Goal: Task Accomplishment & Management: Use online tool/utility

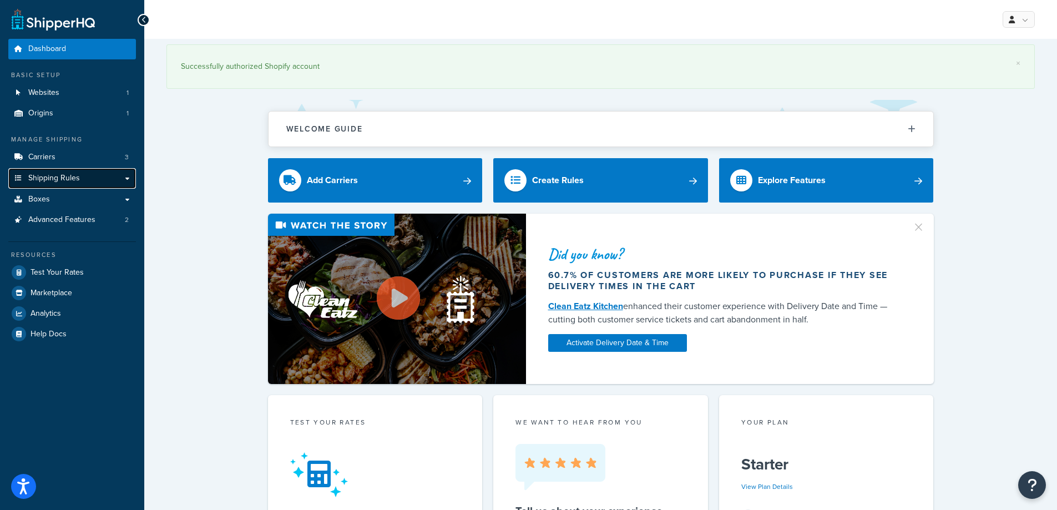
click at [91, 179] on link "Shipping Rules" at bounding box center [72, 178] width 128 height 21
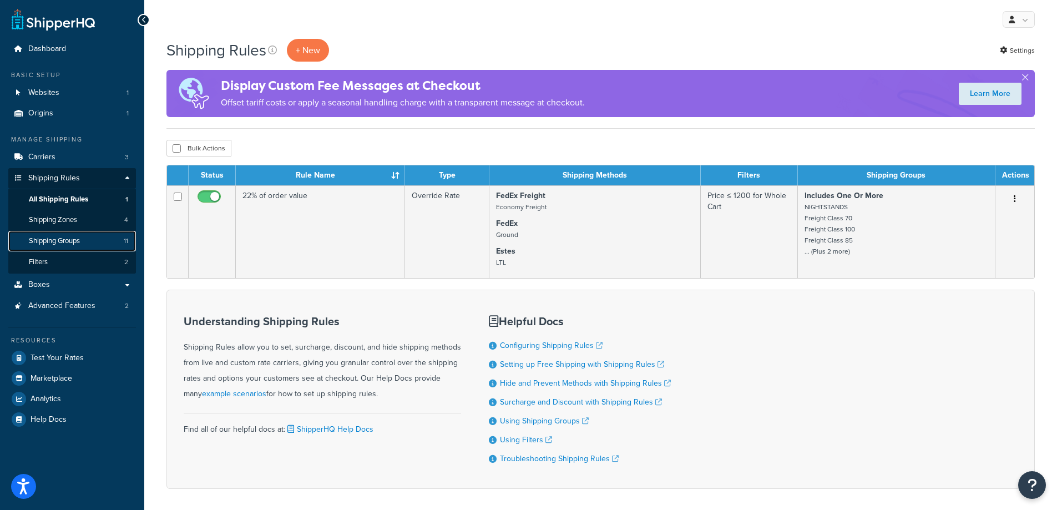
click at [62, 241] on span "Shipping Groups" at bounding box center [54, 240] width 51 height 9
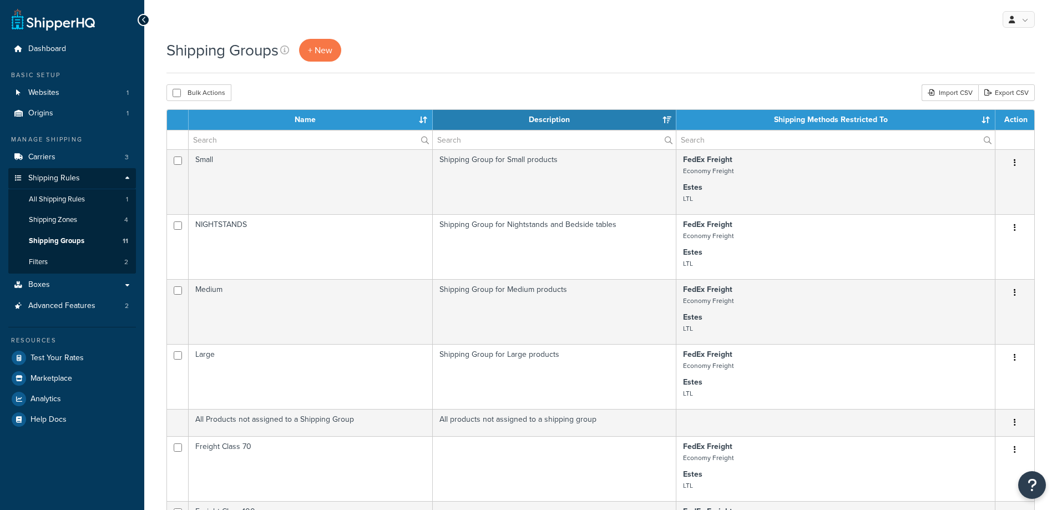
select select "15"
click at [328, 52] on span "+ New" at bounding box center [320, 50] width 24 height 13
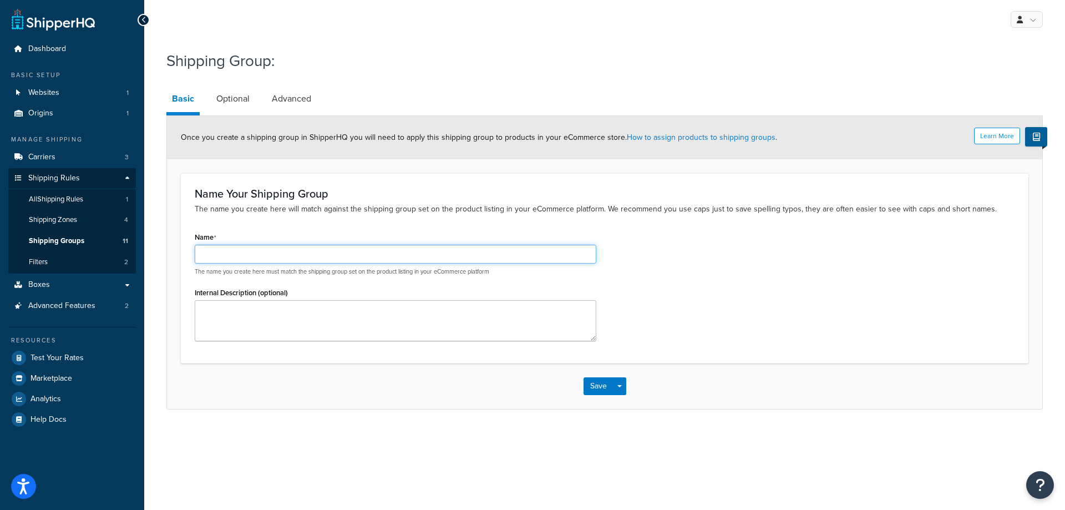
click at [281, 254] on input "Name" at bounding box center [396, 254] width 402 height 19
click at [281, 254] on input "Free Shipping Products" at bounding box center [396, 254] width 402 height 19
type input "Free Shipping"
click at [270, 328] on textarea "Internal Description (optional)" at bounding box center [396, 320] width 402 height 41
type textarea "Products that get free shipping, like wood samples"
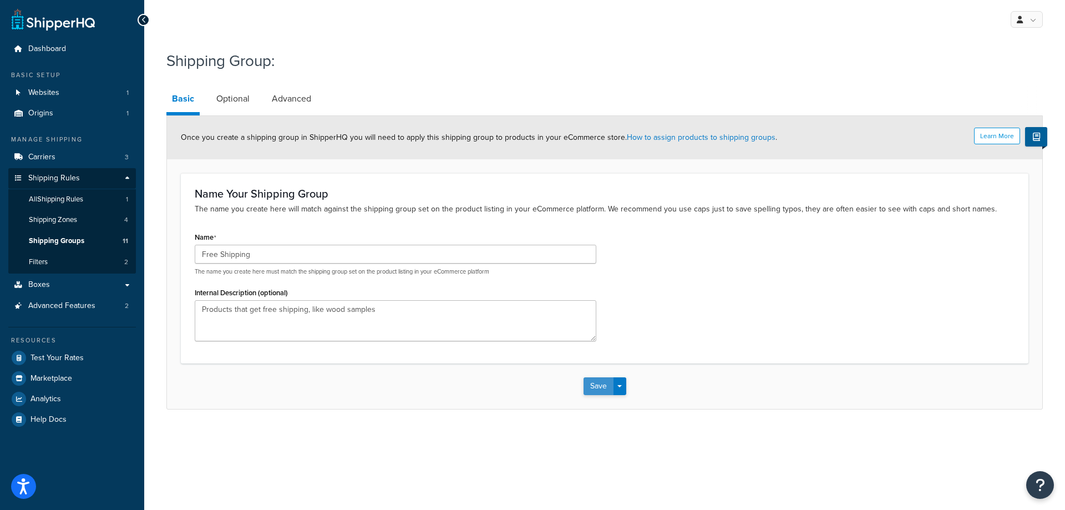
click at [599, 392] on button "Save" at bounding box center [599, 386] width 30 height 18
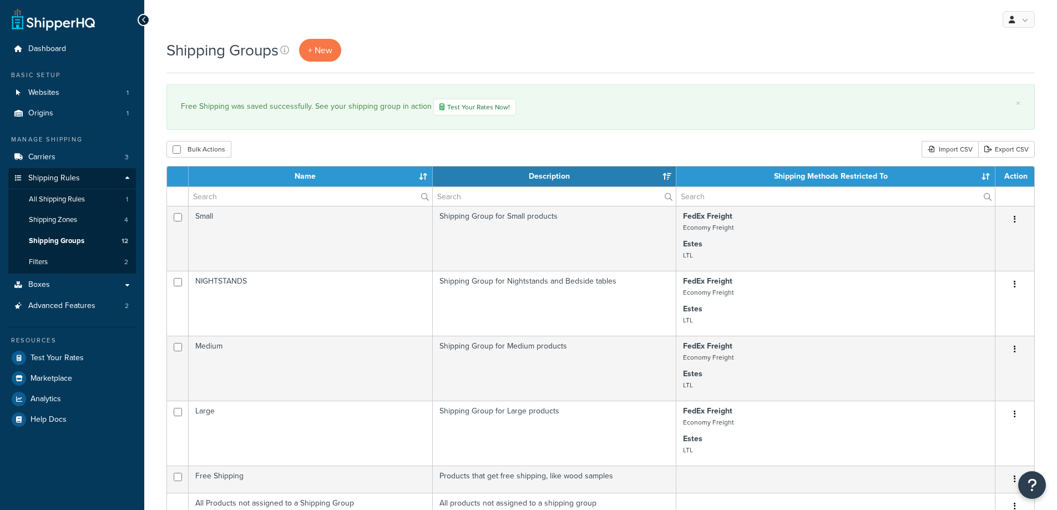
select select "15"
click at [78, 200] on span "All Shipping Rules" at bounding box center [57, 199] width 56 height 9
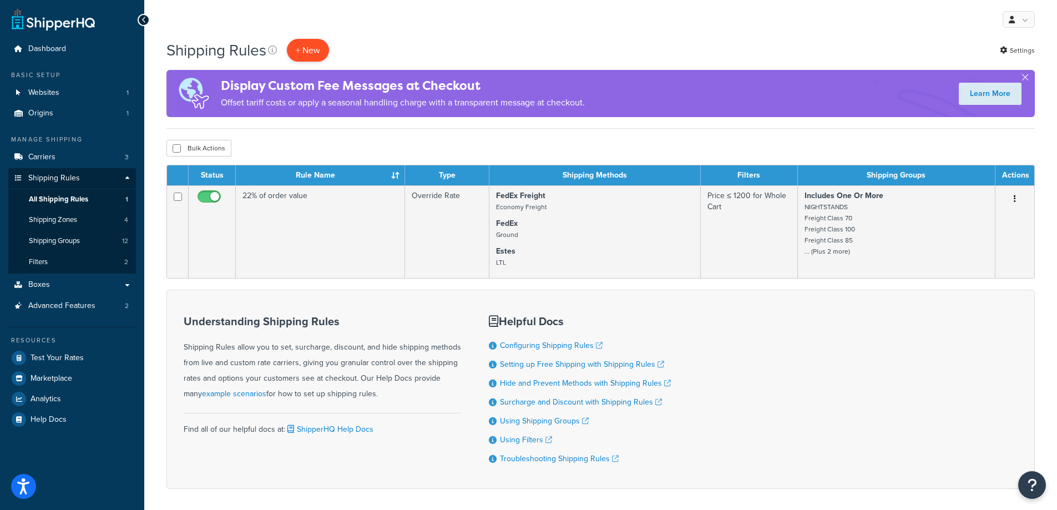
click at [308, 49] on p "+ New" at bounding box center [308, 50] width 42 height 23
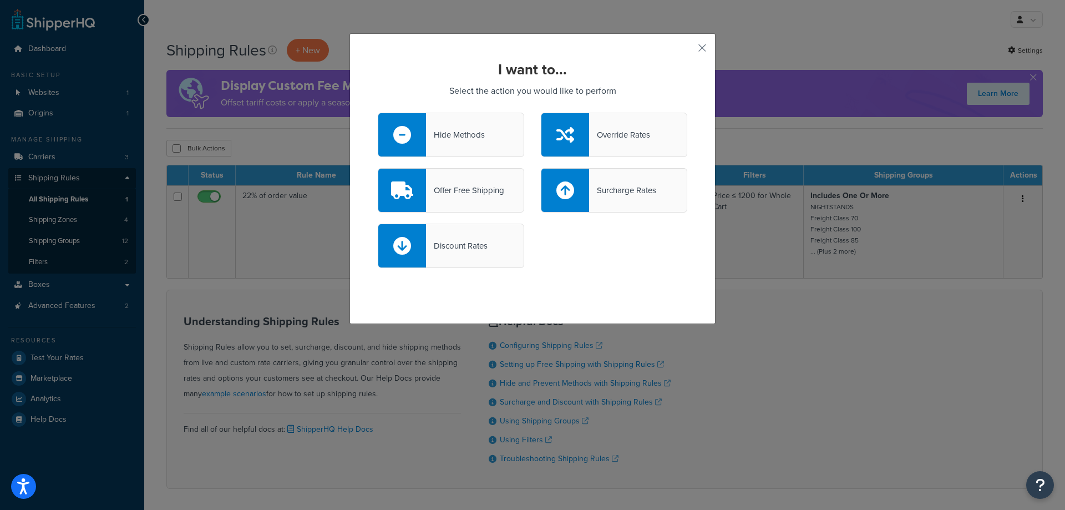
click at [438, 190] on div "Offer Free Shipping" at bounding box center [465, 191] width 78 height 16
click at [0, 0] on input "Offer Free Shipping" at bounding box center [0, 0] width 0 height 0
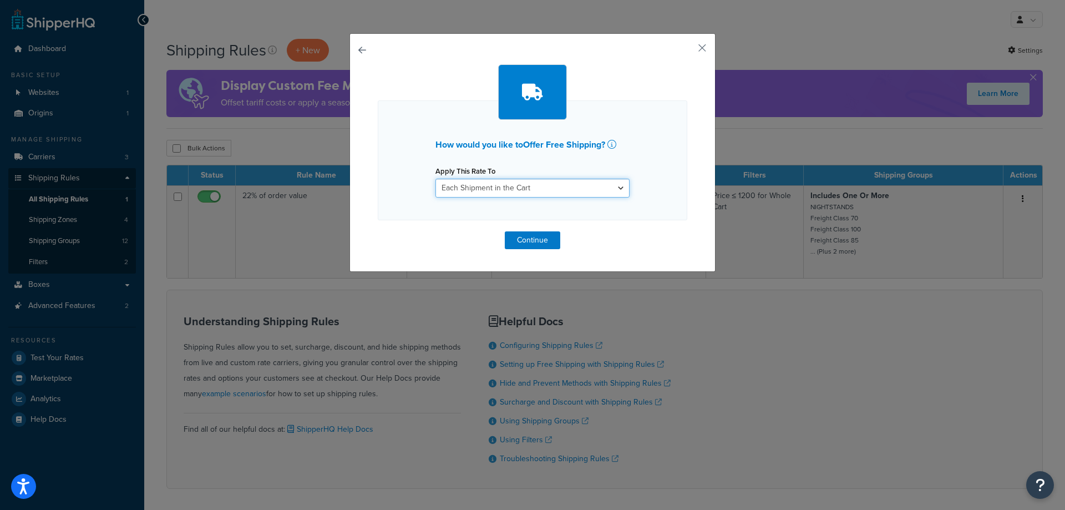
click at [498, 191] on select "Each Shipment in the Cart Each Shipping Group in the Cart Each Item within a Sh…" at bounding box center [533, 188] width 194 height 19
select select "ITEM"
click at [436, 179] on select "Each Shipment in the Cart Each Shipping Group in the Cart Each Item within a Sh…" at bounding box center [533, 188] width 194 height 19
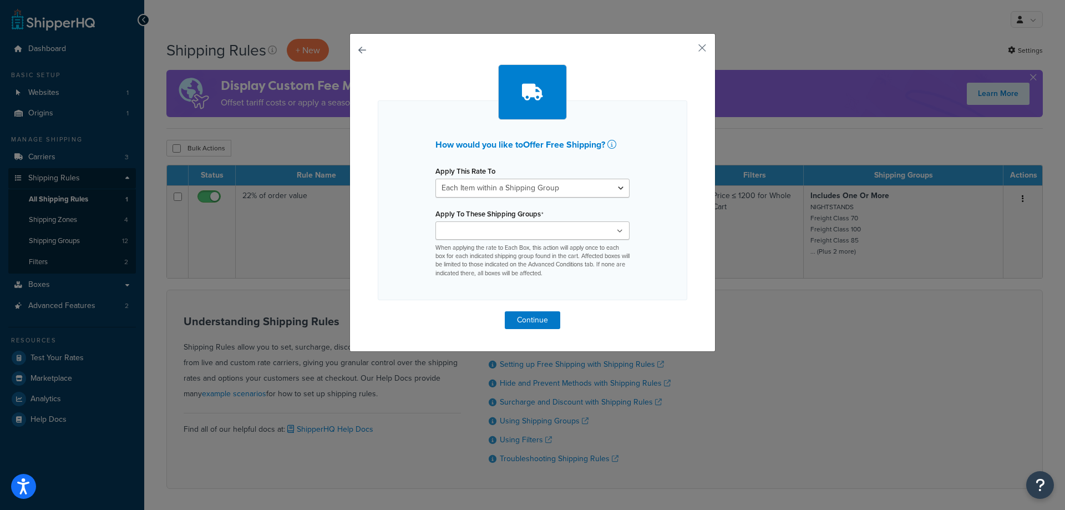
click at [619, 231] on ul at bounding box center [533, 230] width 194 height 18
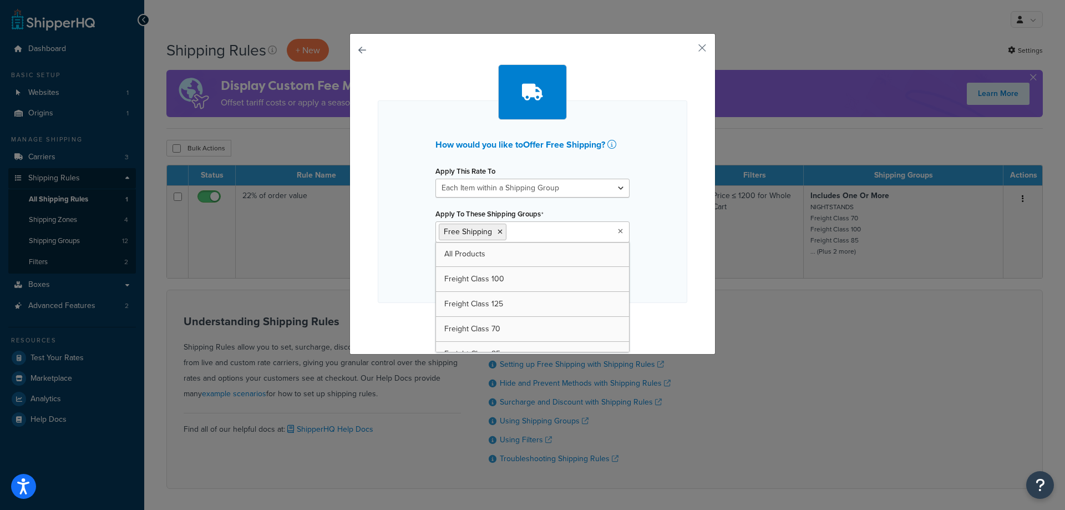
click at [664, 256] on div "How would you like to Offer Free Shipping ? Apply This Rate To Each Shipment in…" at bounding box center [533, 201] width 310 height 203
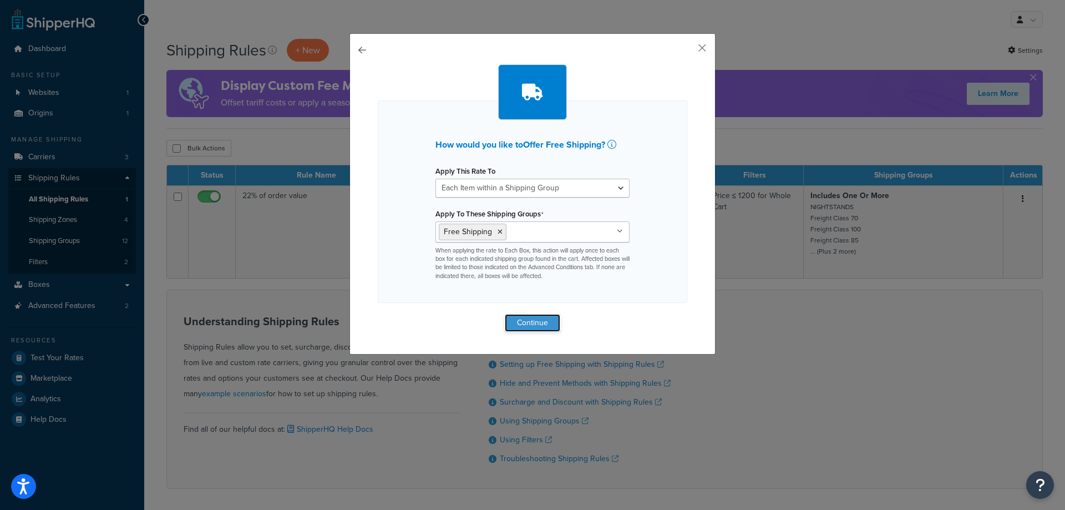
click at [545, 323] on button "Continue" at bounding box center [532, 323] width 55 height 18
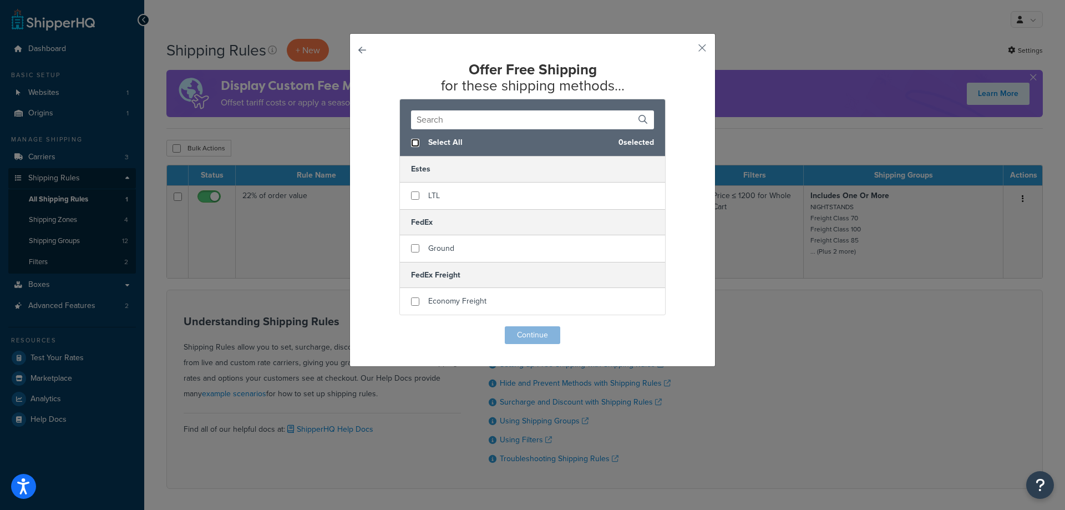
click at [411, 141] on input "checkbox" at bounding box center [415, 143] width 8 height 8
checkbox input "true"
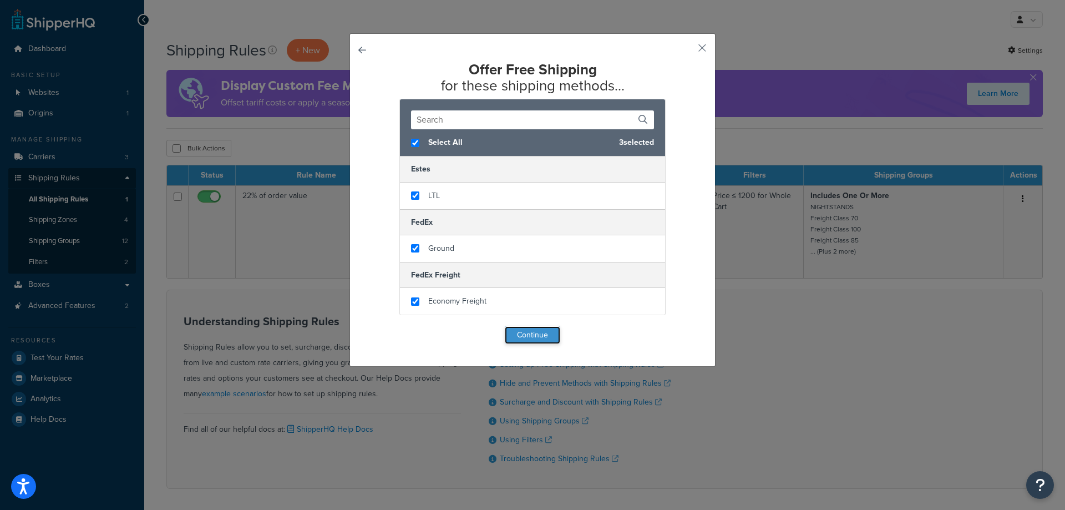
click at [530, 344] on button "Continue" at bounding box center [532, 335] width 55 height 18
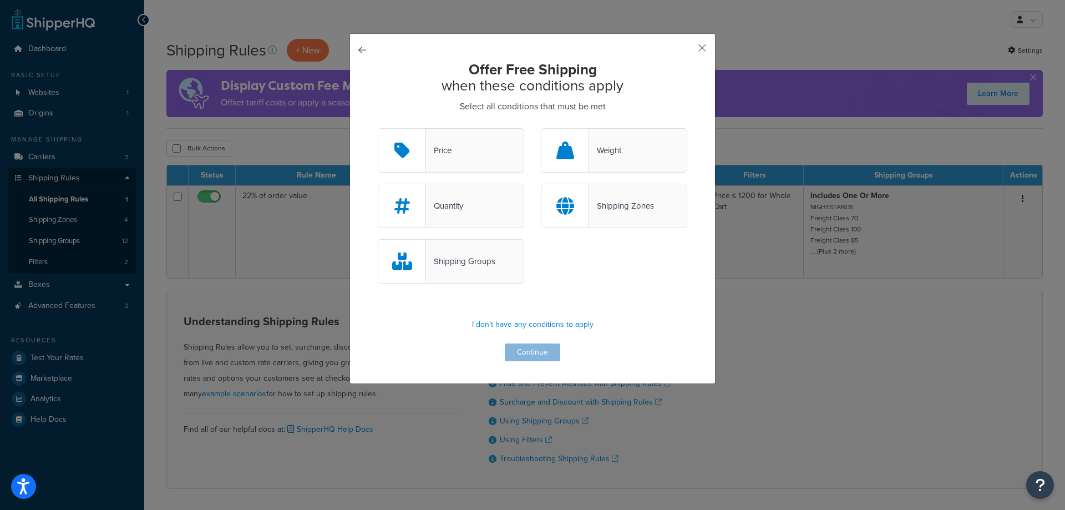
click at [456, 264] on div "Shipping Groups" at bounding box center [460, 262] width 69 height 16
click at [0, 0] on input "Shipping Groups" at bounding box center [0, 0] width 0 height 0
click at [529, 353] on button "Continue" at bounding box center [532, 352] width 55 height 18
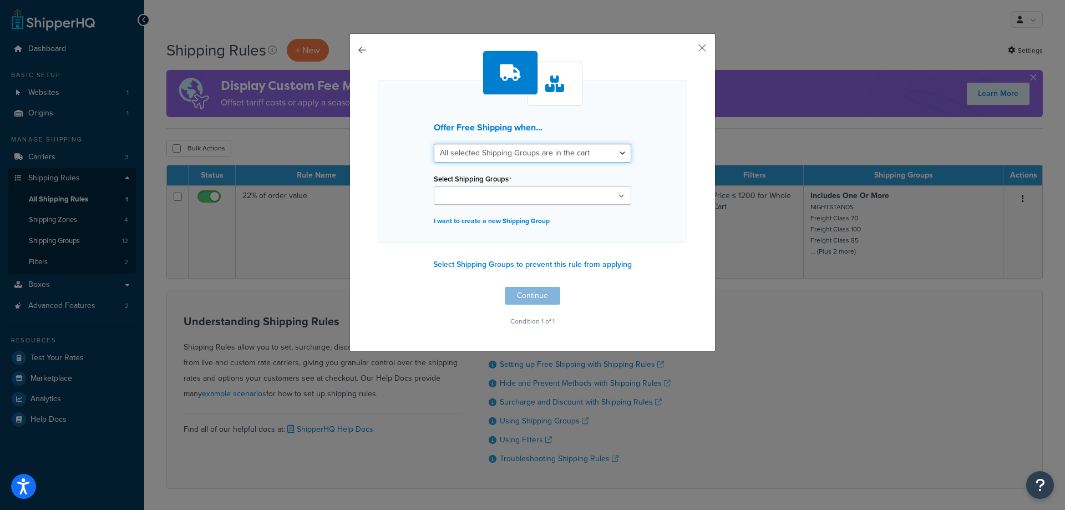
click at [616, 152] on select "All selected Shipping Groups are in the cart Any selected Shipping Groups are i…" at bounding box center [533, 153] width 198 height 19
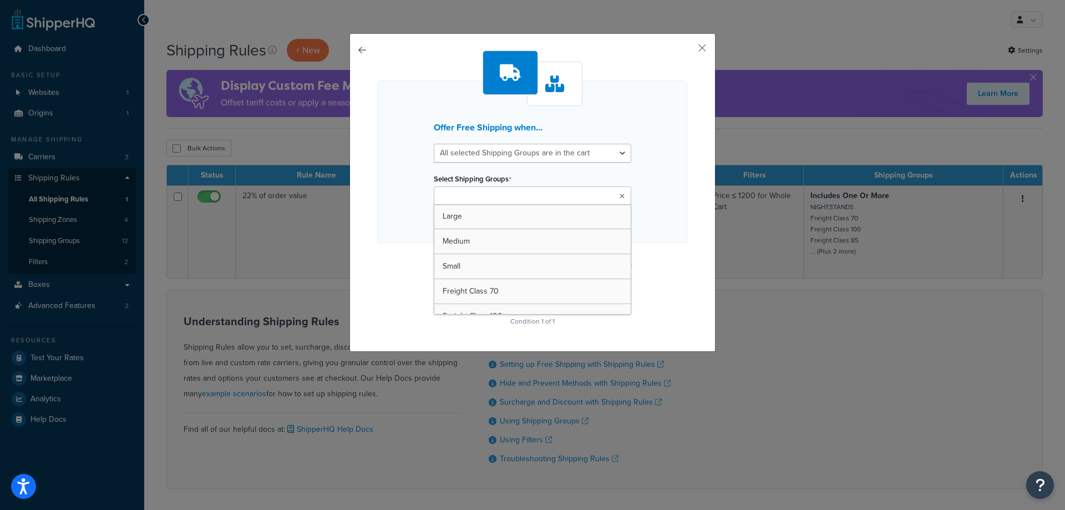
click at [592, 199] on ul at bounding box center [533, 195] width 198 height 18
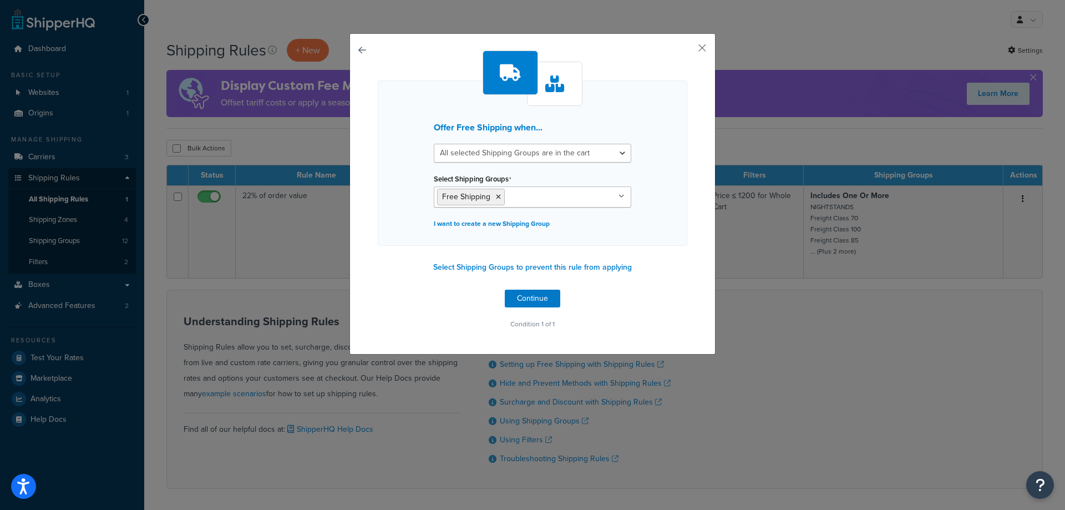
click at [650, 209] on div "Offer Free Shipping when... All selected Shipping Groups are in the cart Any se…" at bounding box center [533, 162] width 310 height 165
click at [617, 155] on select "All selected Shipping Groups are in the cart Any selected Shipping Groups are i…" at bounding box center [533, 153] width 198 height 19
click at [434, 144] on select "All selected Shipping Groups are in the cart Any selected Shipping Groups are i…" at bounding box center [533, 153] width 198 height 19
click at [620, 153] on select "All selected Shipping Groups are in the cart Any selected Shipping Groups are i…" at bounding box center [533, 153] width 198 height 19
select select "all"
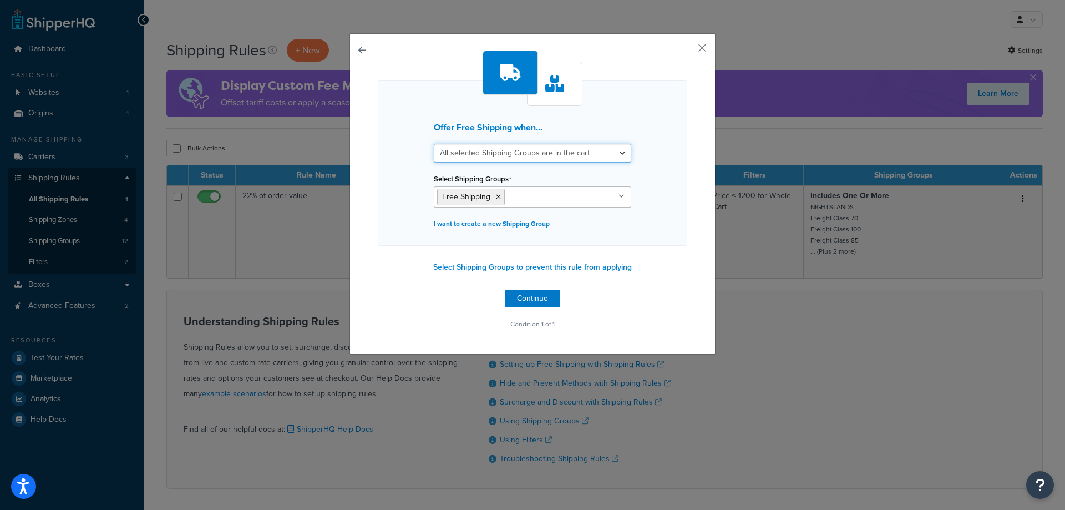
click at [434, 144] on select "All selected Shipping Groups are in the cart Any selected Shipping Groups are i…" at bounding box center [533, 153] width 198 height 19
click at [536, 298] on button "Continue" at bounding box center [532, 299] width 55 height 18
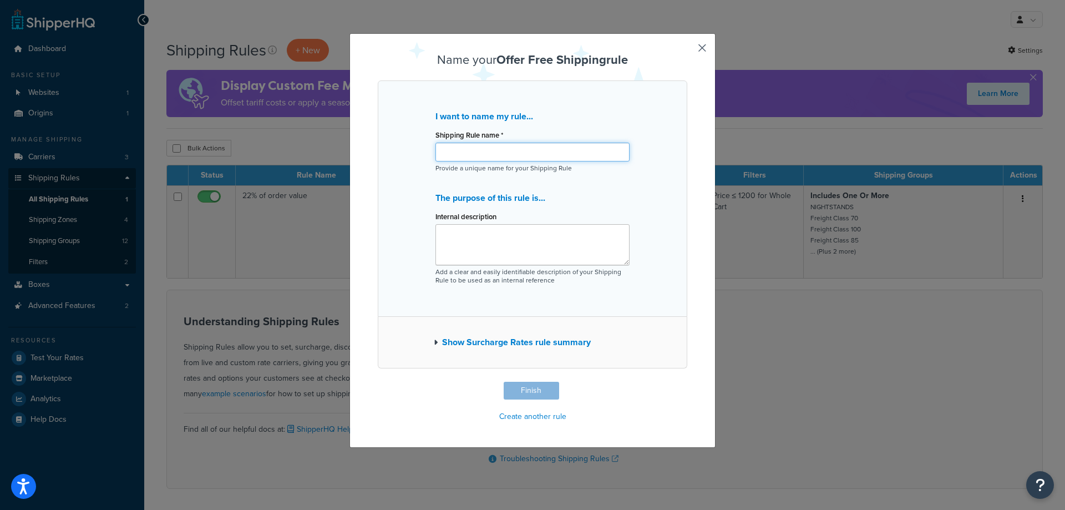
click at [491, 145] on input "Shipping Rule name *" at bounding box center [533, 152] width 194 height 19
type input "F"
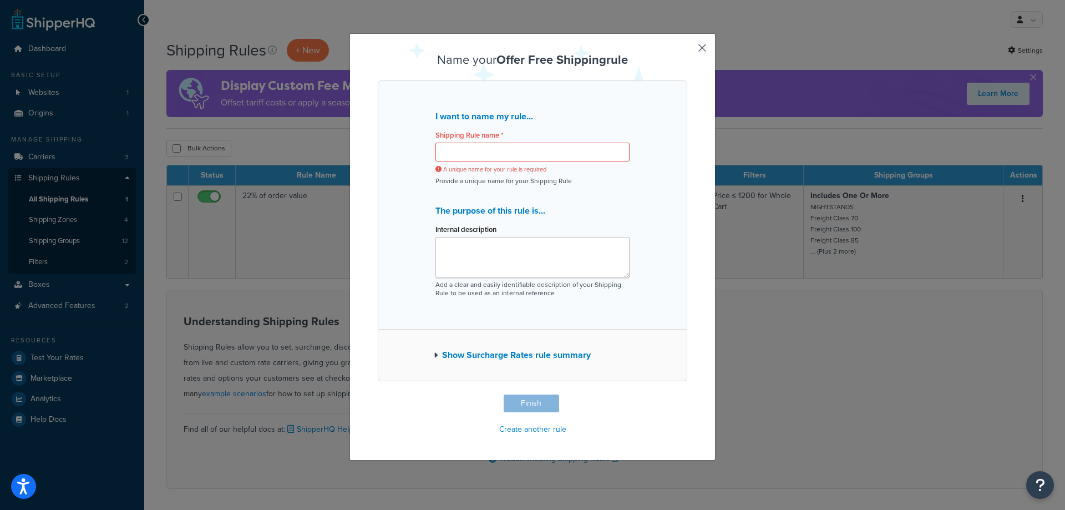
click at [686, 231] on div "Name your Offer Free Shipping rule I want to name my rule... Shipping Rule name…" at bounding box center [533, 246] width 366 height 427
click at [512, 153] on input "Shipping Rule name *" at bounding box center [533, 152] width 194 height 19
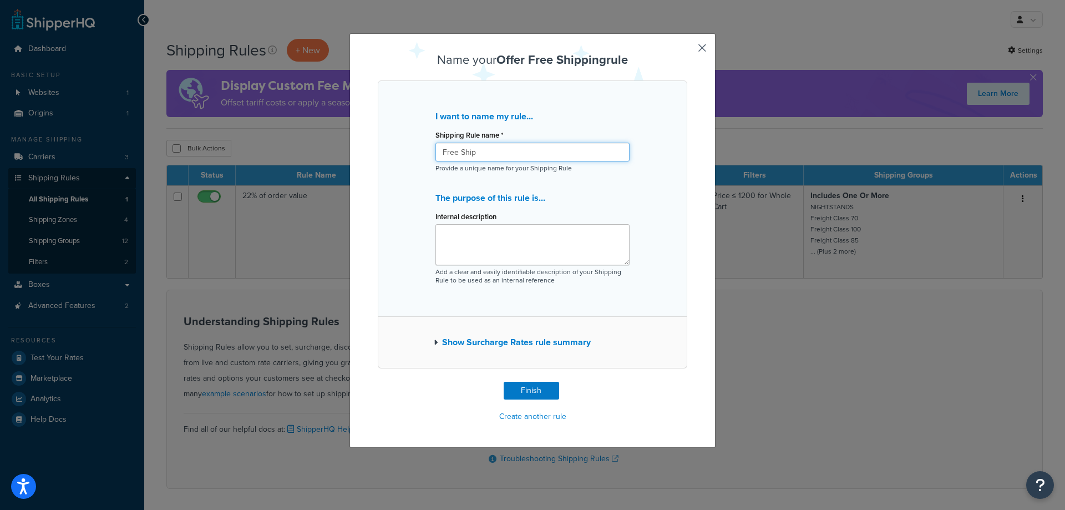
type input "Free Ship"
click at [511, 257] on textarea "Internal description" at bounding box center [533, 244] width 194 height 41
click at [514, 388] on button "Finish" at bounding box center [531, 391] width 55 height 18
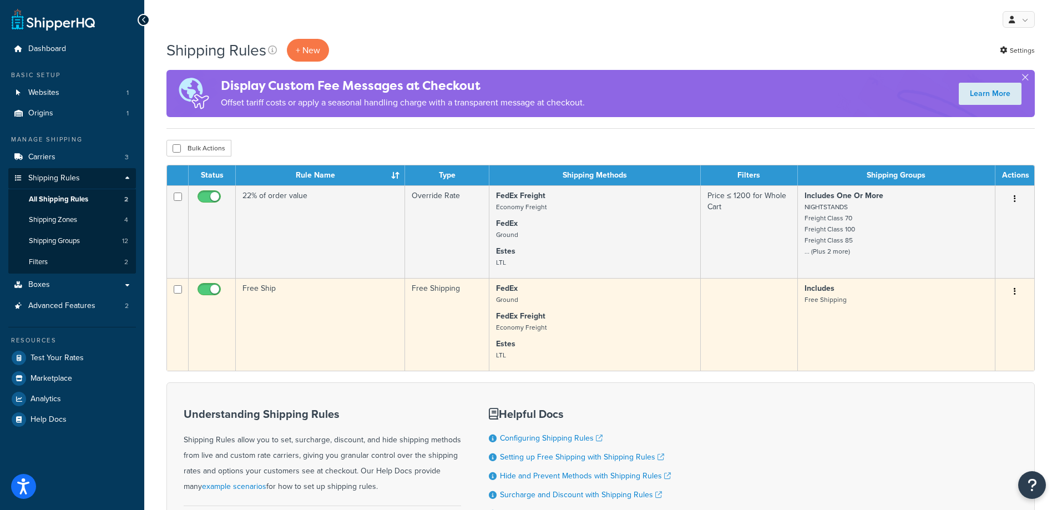
click at [1015, 294] on icon "button" at bounding box center [1015, 291] width 2 height 8
click at [989, 318] on link "Edit" at bounding box center [978, 312] width 88 height 23
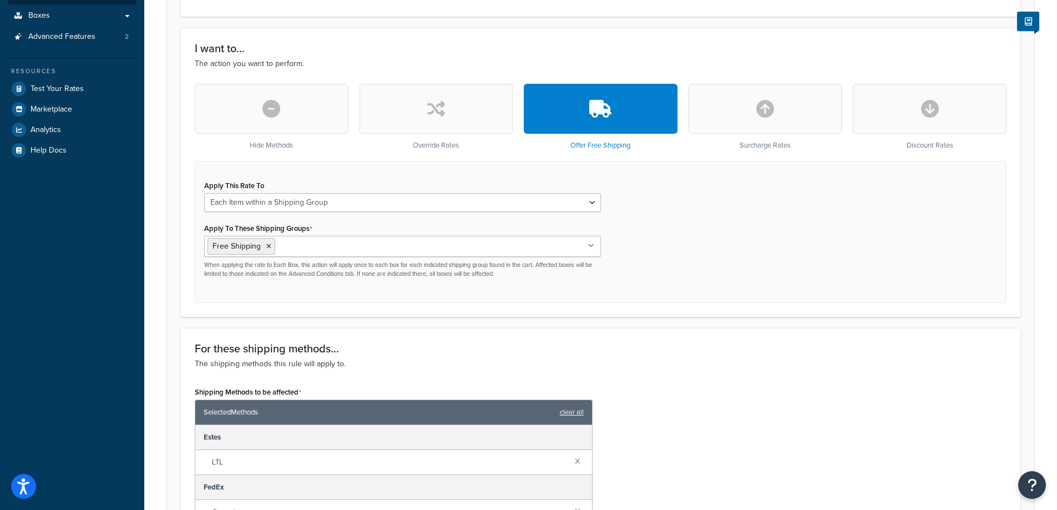
scroll to position [235, 0]
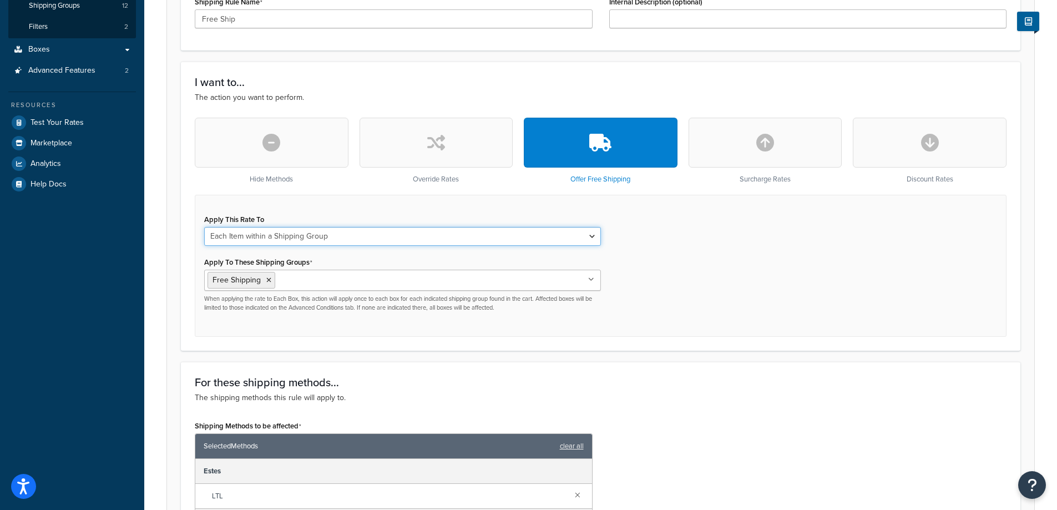
click at [597, 239] on select "Each Shipment in the Cart Each Shipping Group in the Cart Each Item within a Sh…" at bounding box center [402, 236] width 397 height 19
select select "CART"
click at [204, 228] on select "Each Shipment in the Cart Each Shipping Group in the Cart Each Item within a Sh…" at bounding box center [402, 236] width 397 height 19
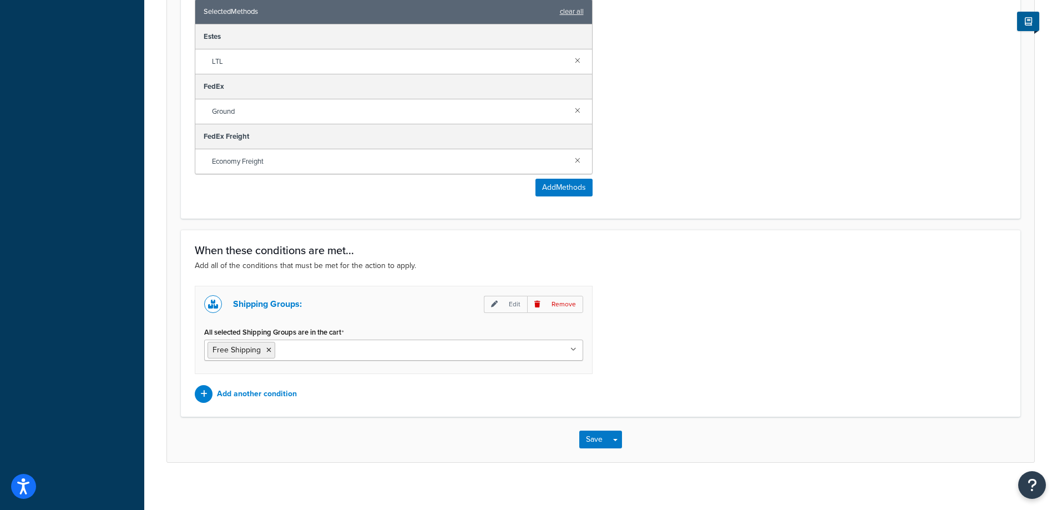
scroll to position [614, 0]
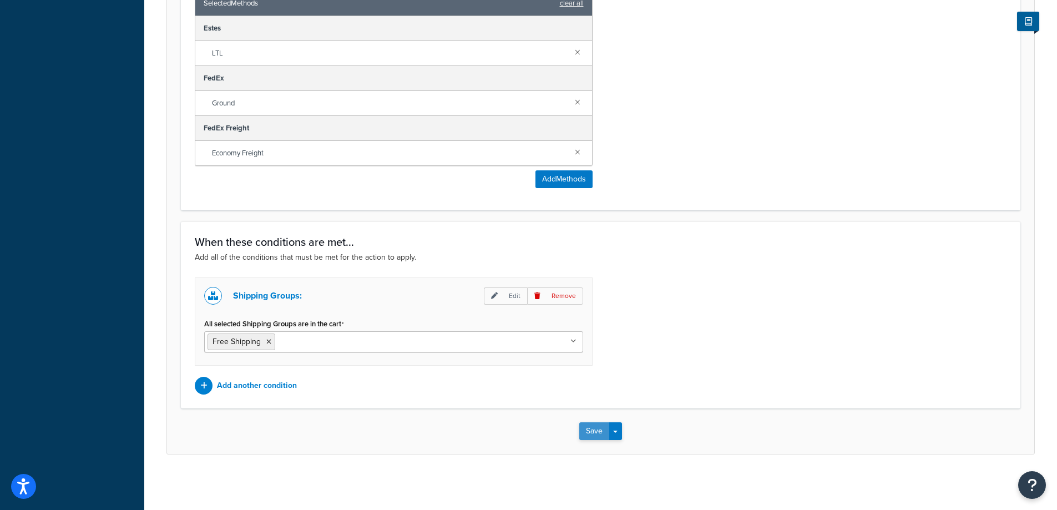
click at [595, 431] on button "Save" at bounding box center [594, 431] width 30 height 18
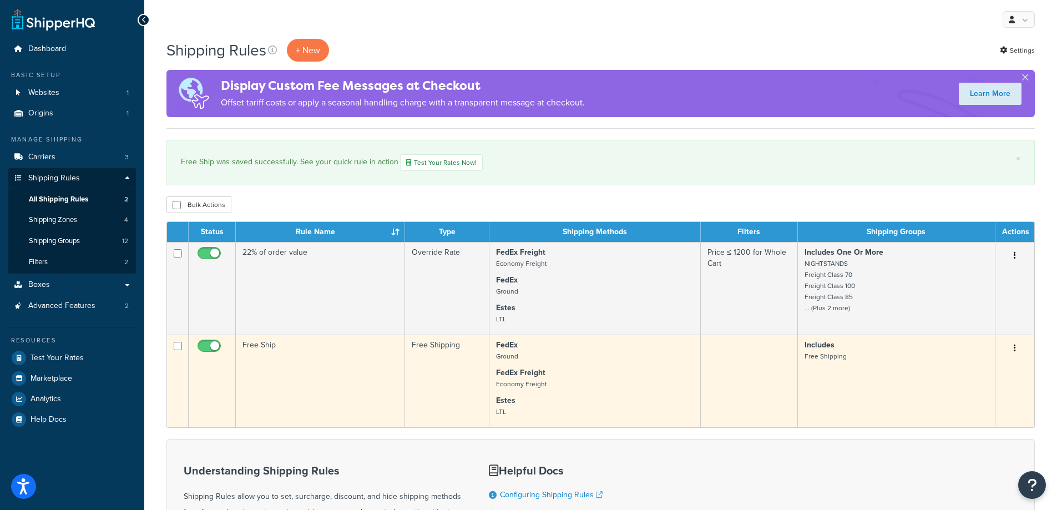
click at [1020, 356] on button "button" at bounding box center [1015, 349] width 16 height 18
click at [1001, 367] on link "Edit" at bounding box center [978, 369] width 88 height 23
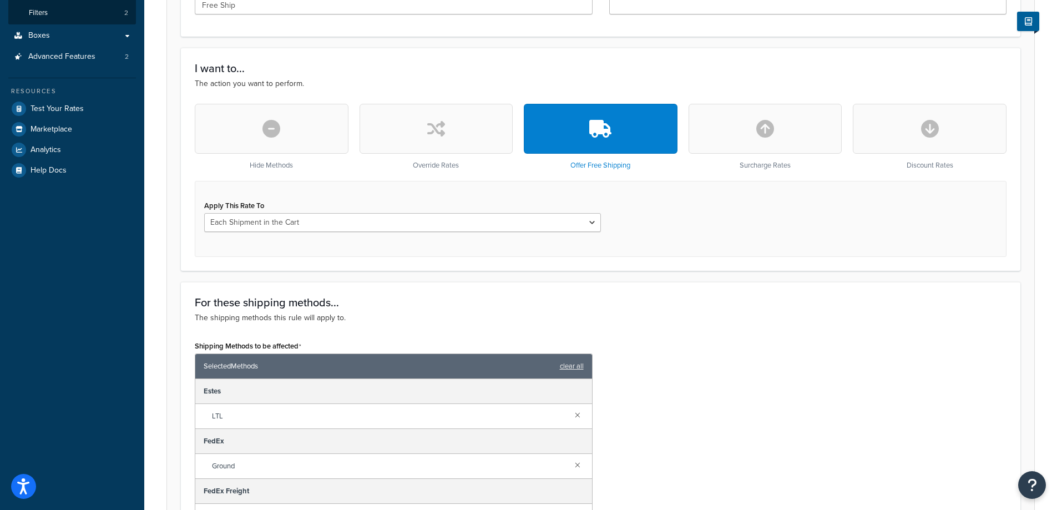
scroll to position [277, 0]
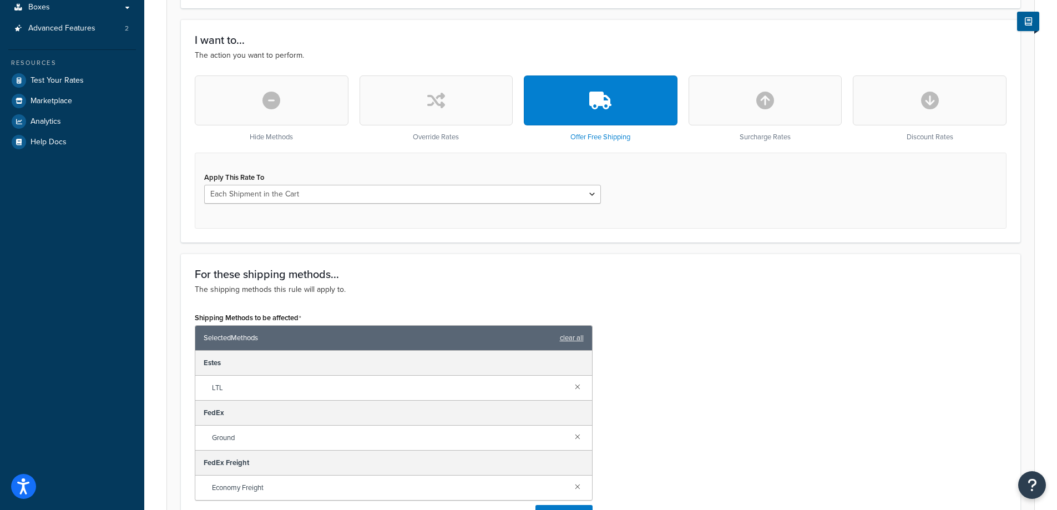
click at [606, 103] on icon "button" at bounding box center [600, 101] width 22 height 18
click at [592, 196] on select "Each Shipment in the Cart Each Shipping Group in the Cart Each Item within a Sh…" at bounding box center [402, 194] width 397 height 19
select select "BOX"
click at [204, 186] on select "Each Shipment in the Cart Each Shipping Group in the Cart Each Item within a Sh…" at bounding box center [402, 194] width 397 height 19
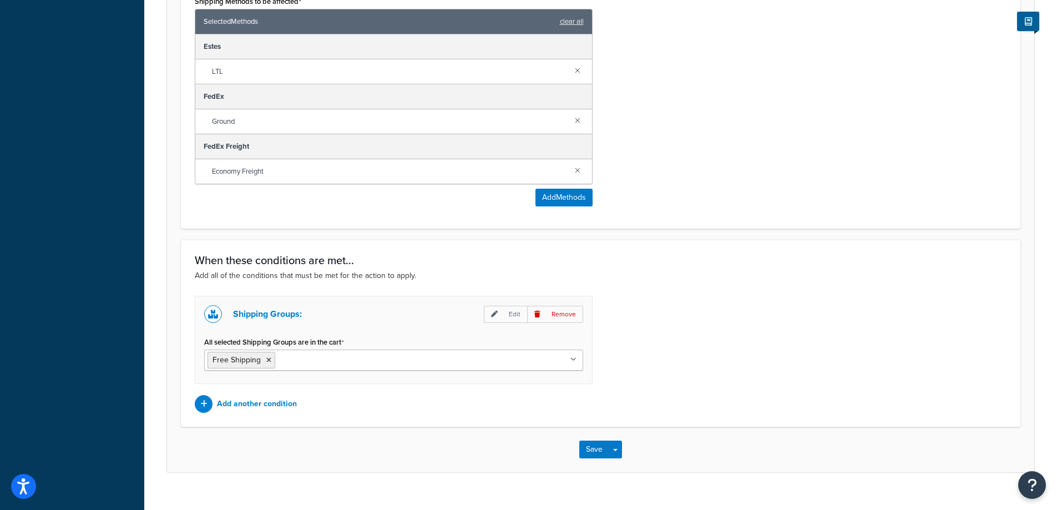
scroll to position [679, 0]
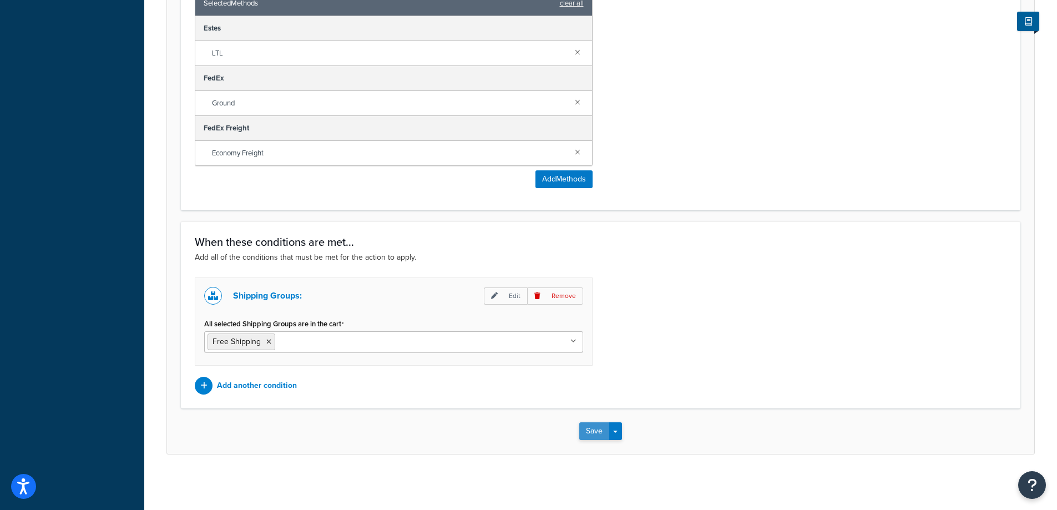
click at [595, 434] on button "Save" at bounding box center [594, 431] width 30 height 18
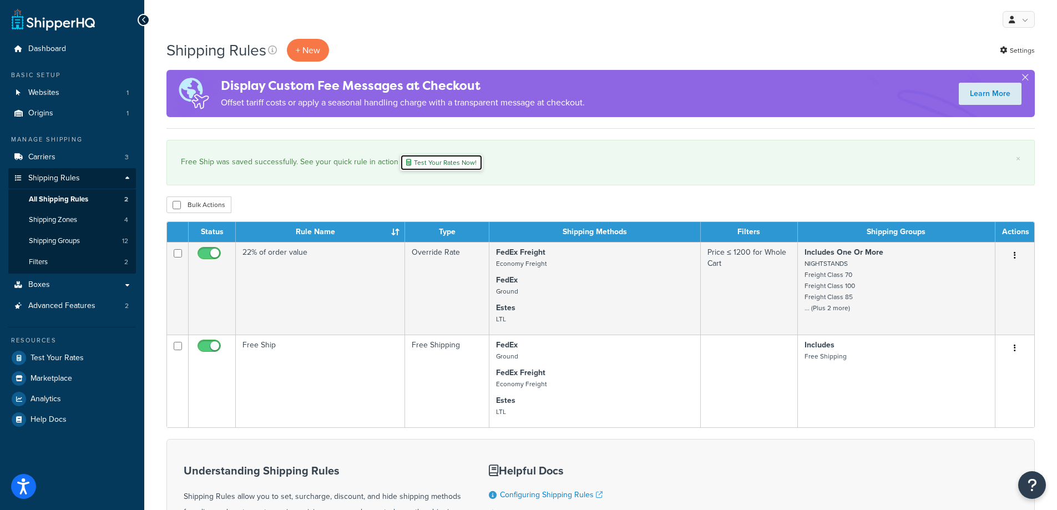
click at [458, 163] on link "Test Your Rates Now!" at bounding box center [441, 162] width 83 height 17
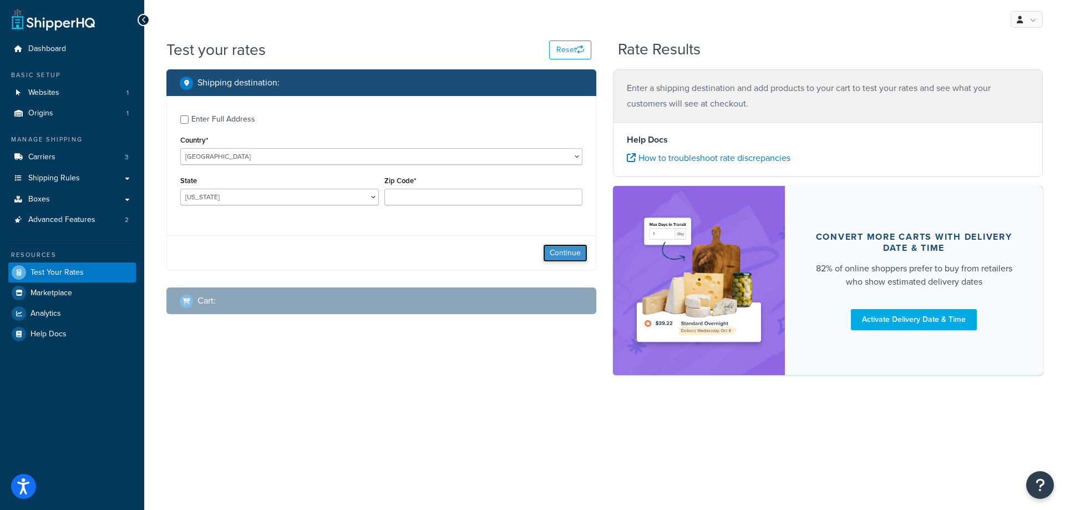
click at [559, 251] on button "Continue" at bounding box center [565, 253] width 44 height 18
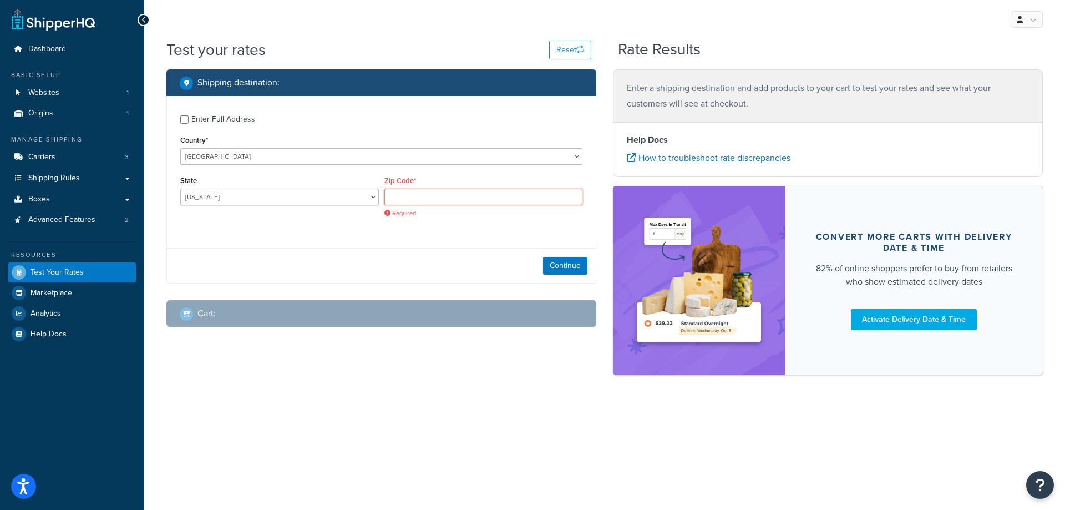
click at [409, 194] on input "Zip Code*" at bounding box center [484, 197] width 199 height 17
type input "83864"
select select "ID"
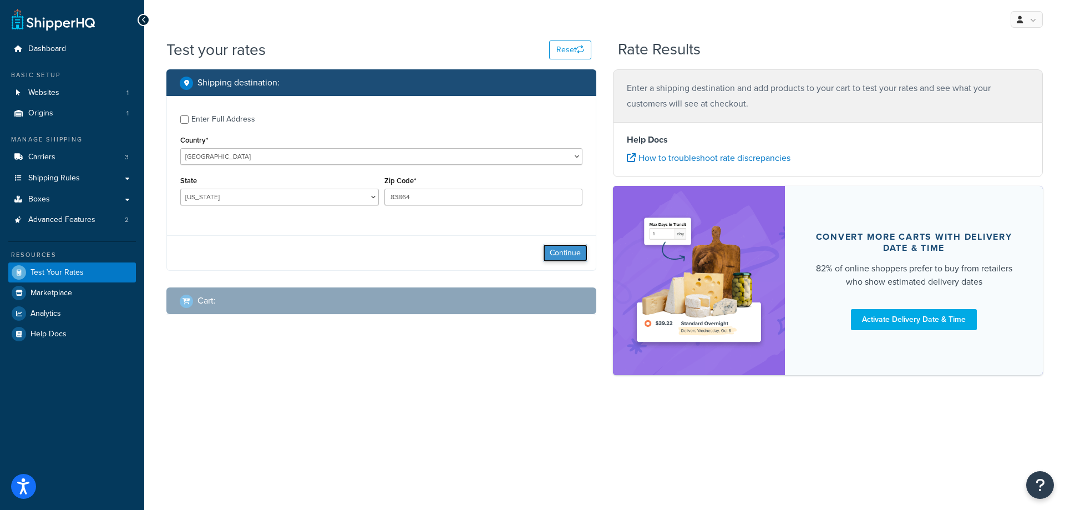
click at [569, 258] on button "Continue" at bounding box center [565, 253] width 44 height 18
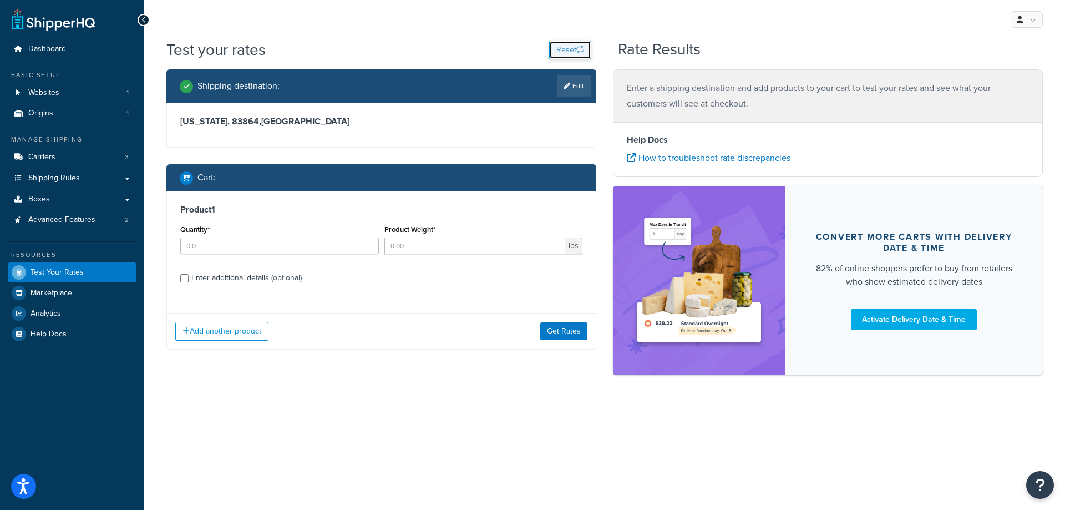
click at [569, 53] on button "Reset" at bounding box center [570, 50] width 42 height 19
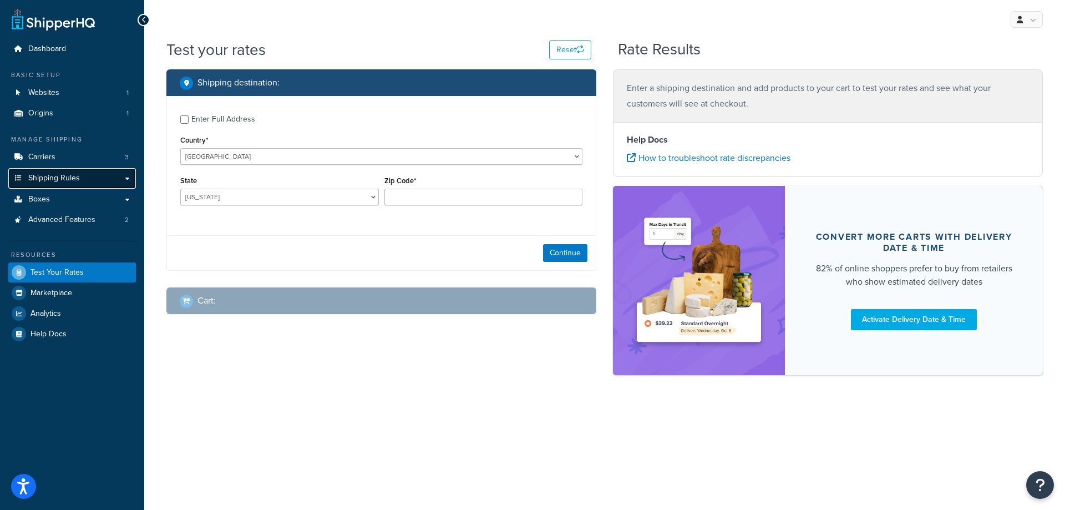
click at [58, 180] on span "Shipping Rules" at bounding box center [54, 178] width 52 height 9
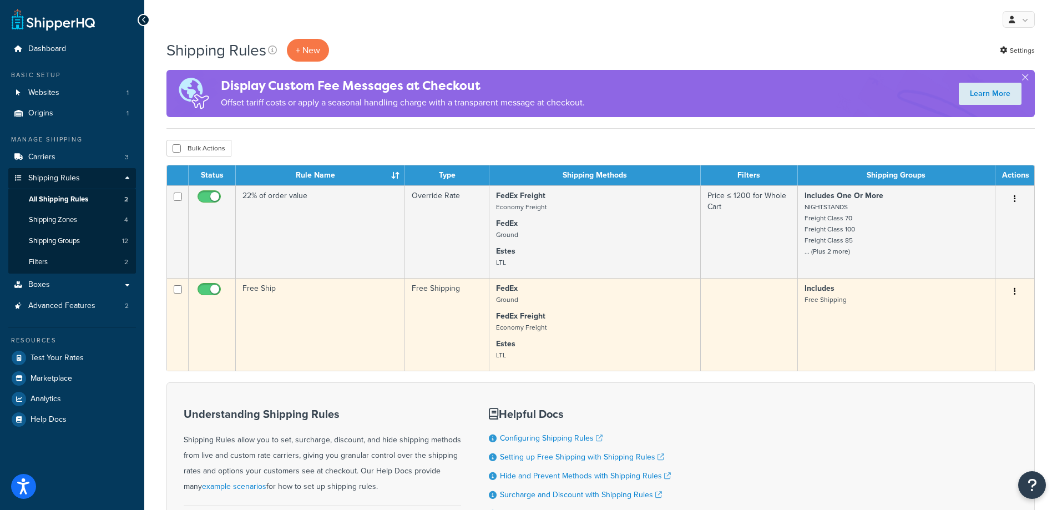
click at [1014, 295] on icon "button" at bounding box center [1015, 291] width 2 height 8
click at [984, 322] on link "Edit" at bounding box center [978, 312] width 88 height 23
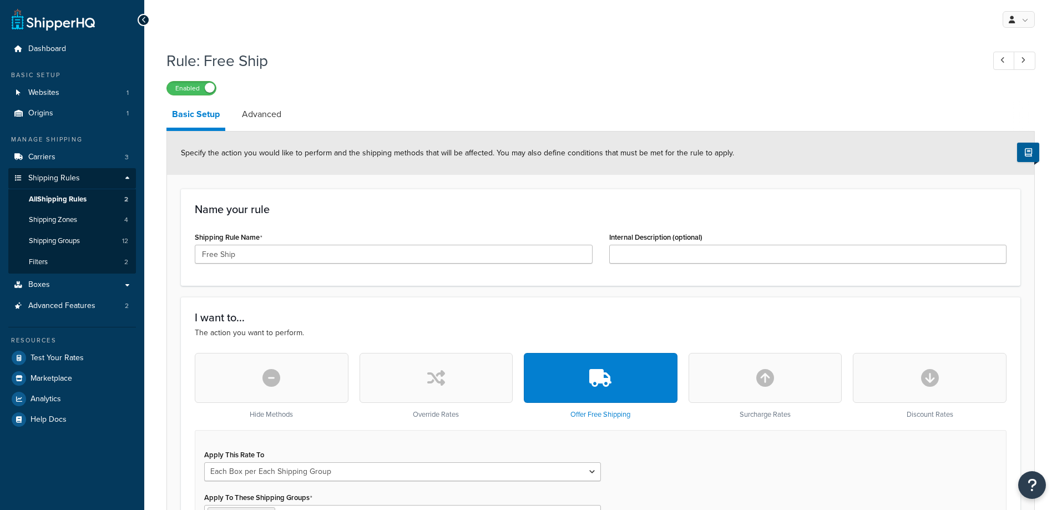
select select "BOX"
click at [253, 115] on link "Advanced" at bounding box center [261, 114] width 50 height 27
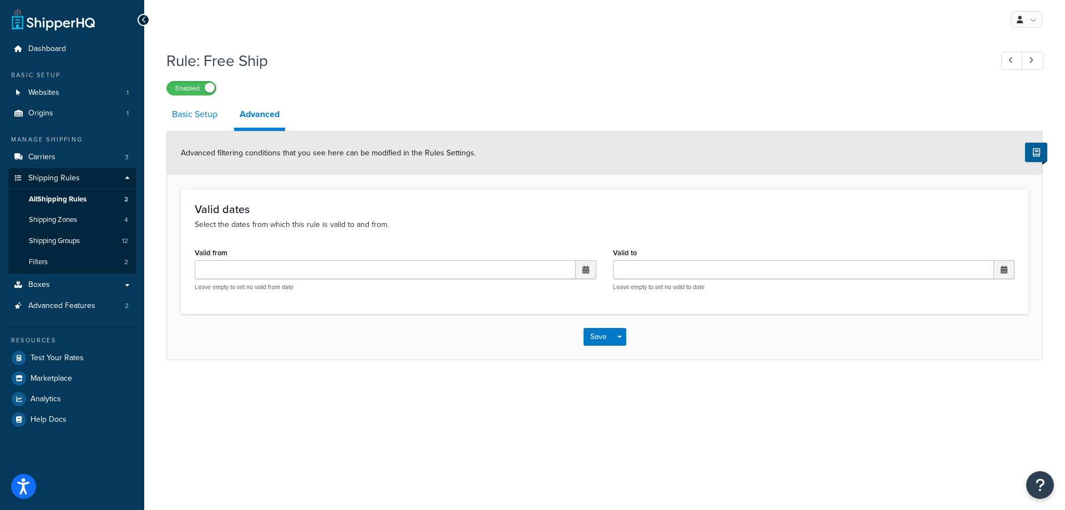
click at [199, 114] on link "Basic Setup" at bounding box center [194, 114] width 57 height 27
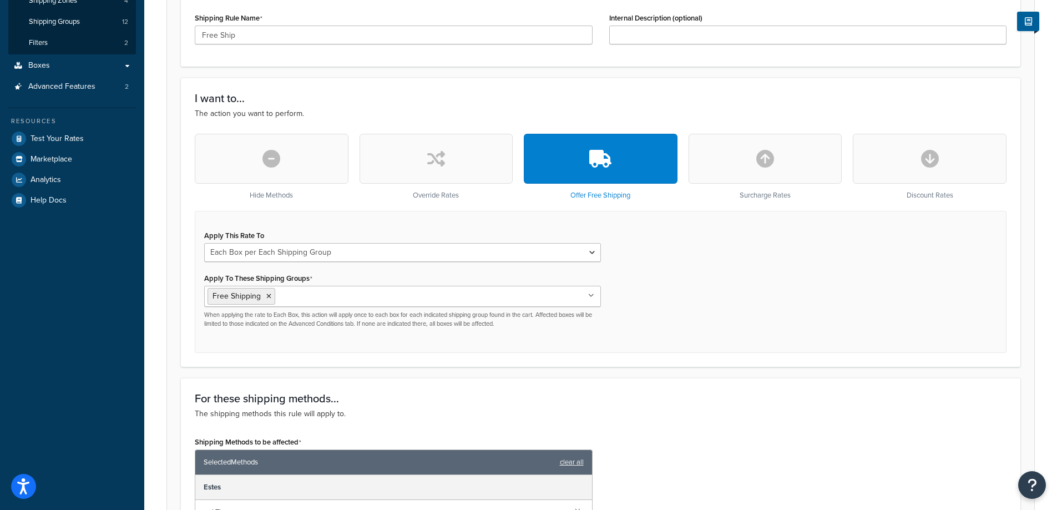
scroll to position [222, 0]
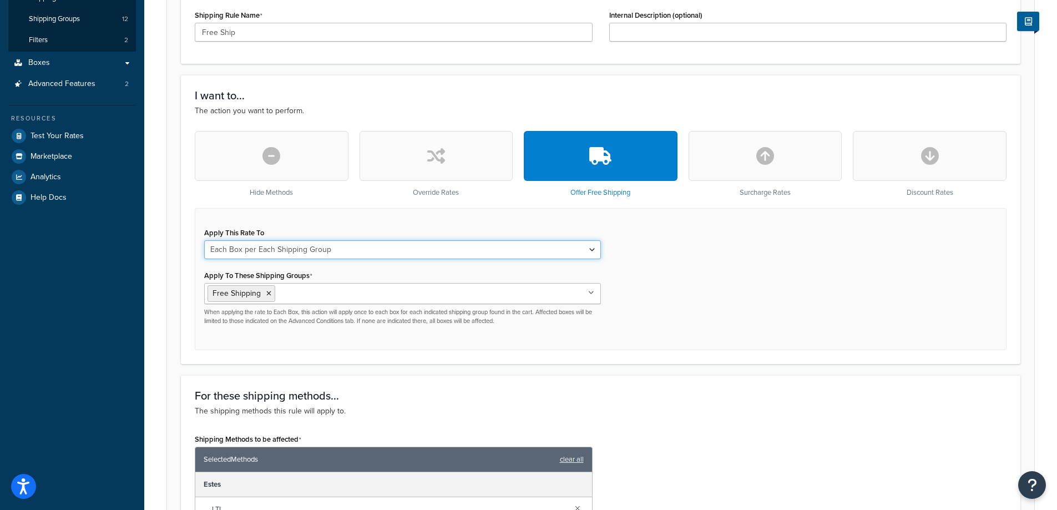
click at [382, 247] on select "Each Shipment in the Cart Each Shipping Group in the Cart Each Item within a Sh…" at bounding box center [402, 249] width 397 height 19
select select "ITEM"
click at [204, 241] on select "Each Shipment in the Cart Each Shipping Group in the Cart Each Item within a Sh…" at bounding box center [402, 249] width 397 height 19
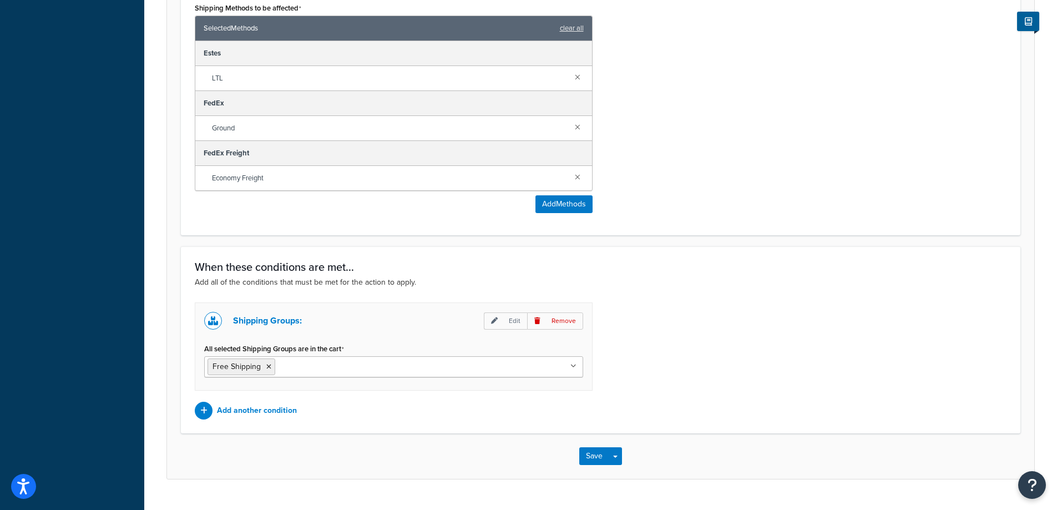
scroll to position [679, 0]
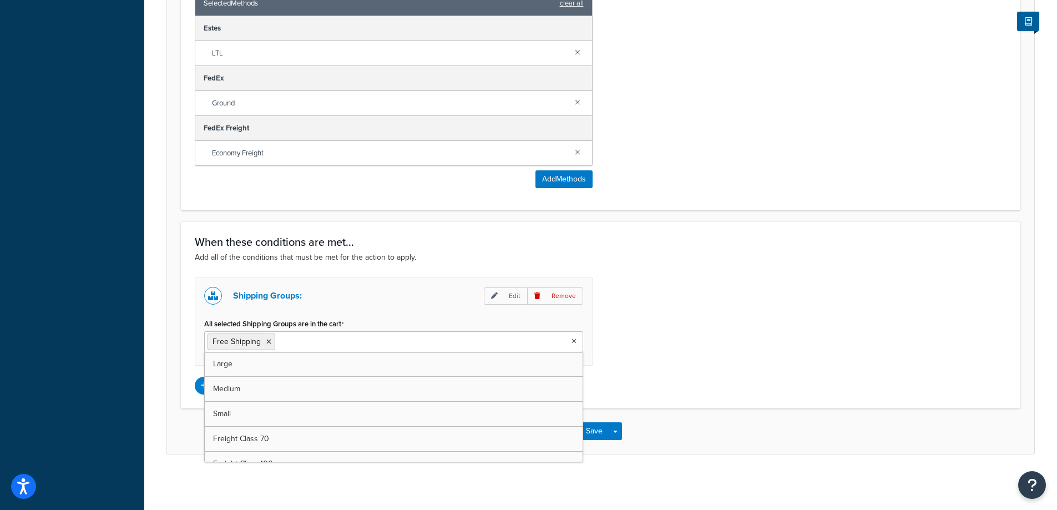
click at [572, 340] on icon at bounding box center [574, 341] width 5 height 7
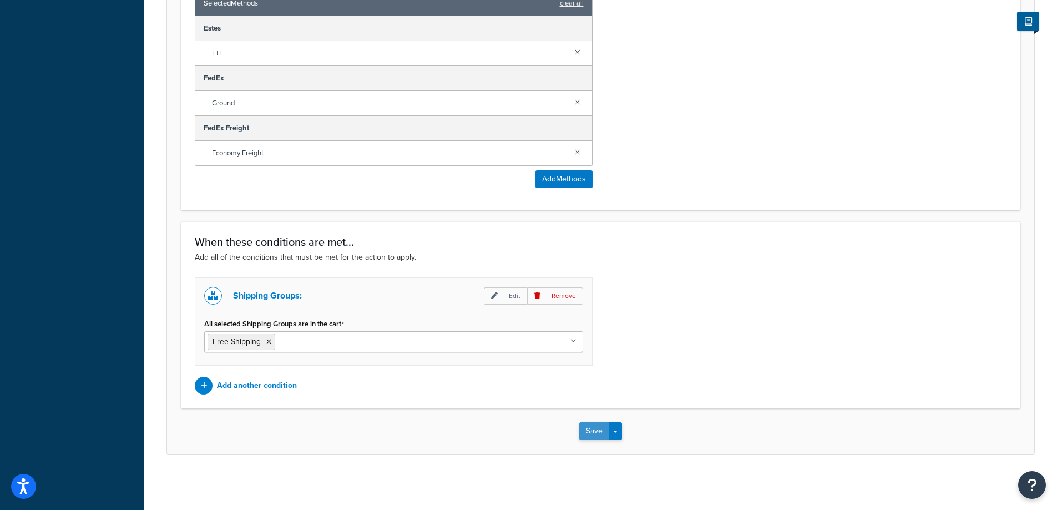
click at [585, 434] on button "Save" at bounding box center [594, 431] width 30 height 18
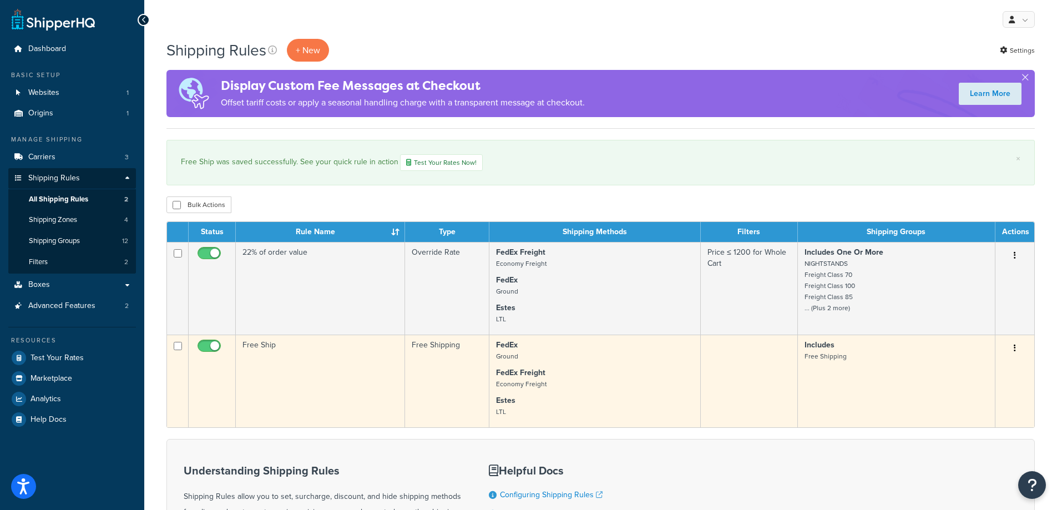
click at [1017, 353] on button "button" at bounding box center [1015, 349] width 16 height 18
click at [993, 377] on link "Edit" at bounding box center [978, 369] width 88 height 23
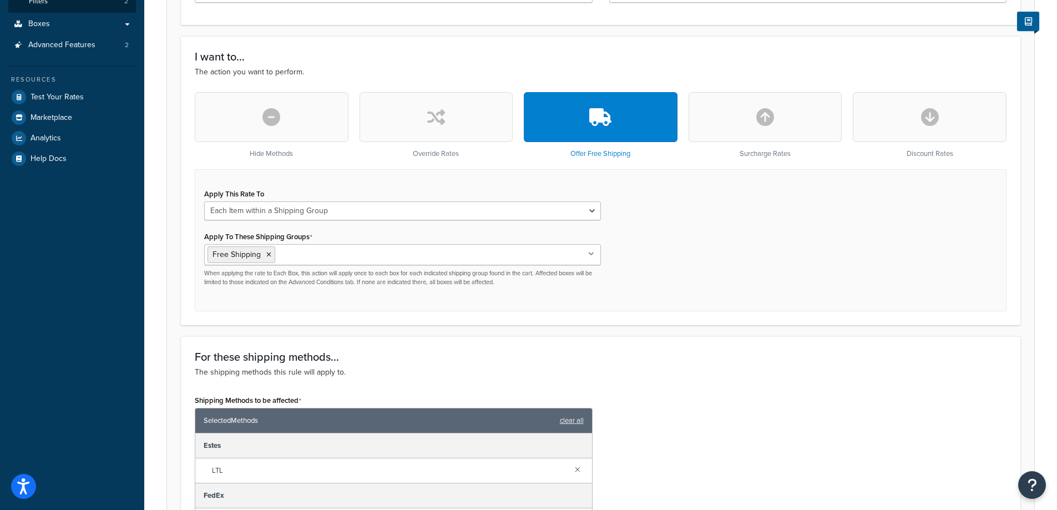
scroll to position [277, 0]
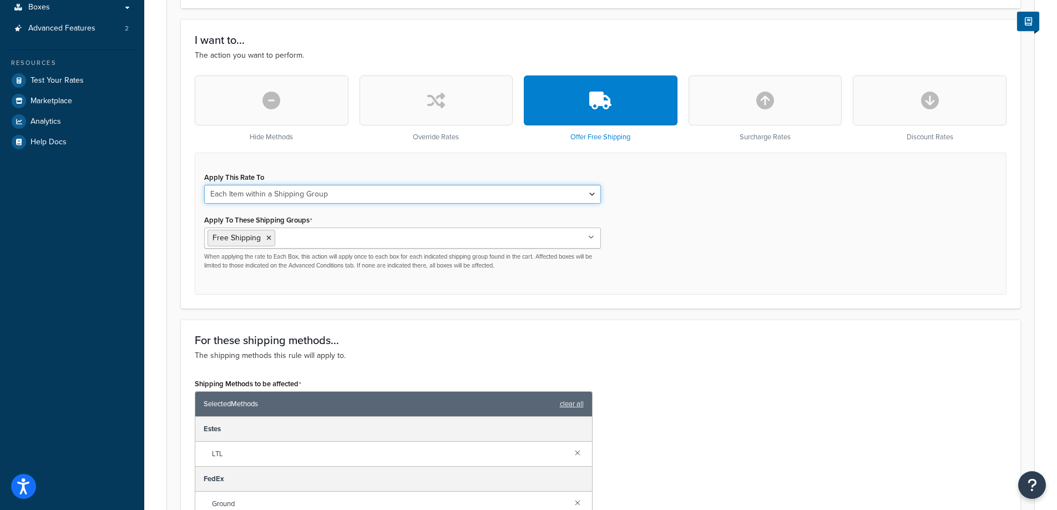
click at [594, 196] on select "Each Shipment in the Cart Each Shipping Group in the Cart Each Item within a Sh…" at bounding box center [402, 194] width 397 height 19
select select "SHIPPING_GROUP"
click at [204, 186] on select "Each Shipment in the Cart Each Shipping Group in the Cart Each Item within a Sh…" at bounding box center [402, 194] width 397 height 19
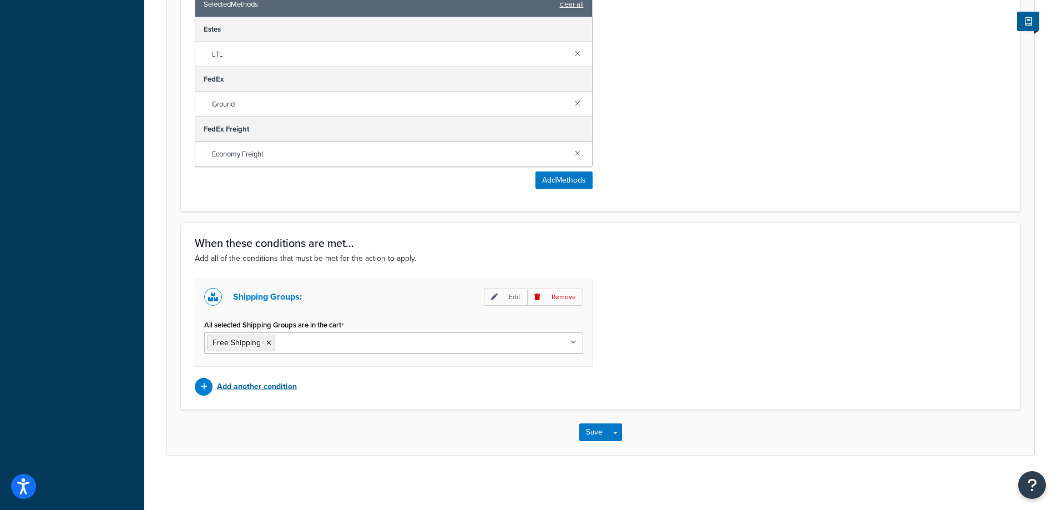
scroll to position [679, 0]
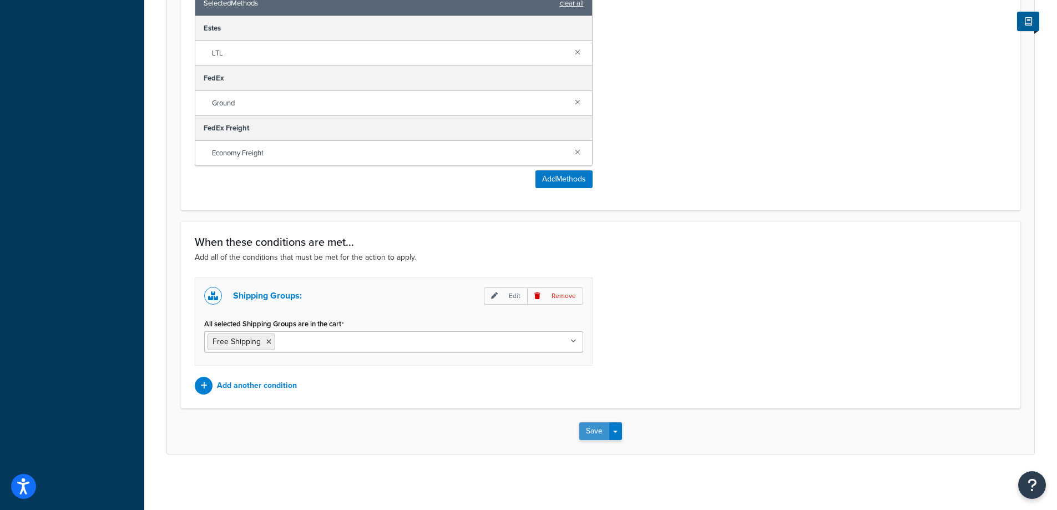
click at [591, 428] on button "Save" at bounding box center [594, 431] width 30 height 18
